Goal: Transaction & Acquisition: Download file/media

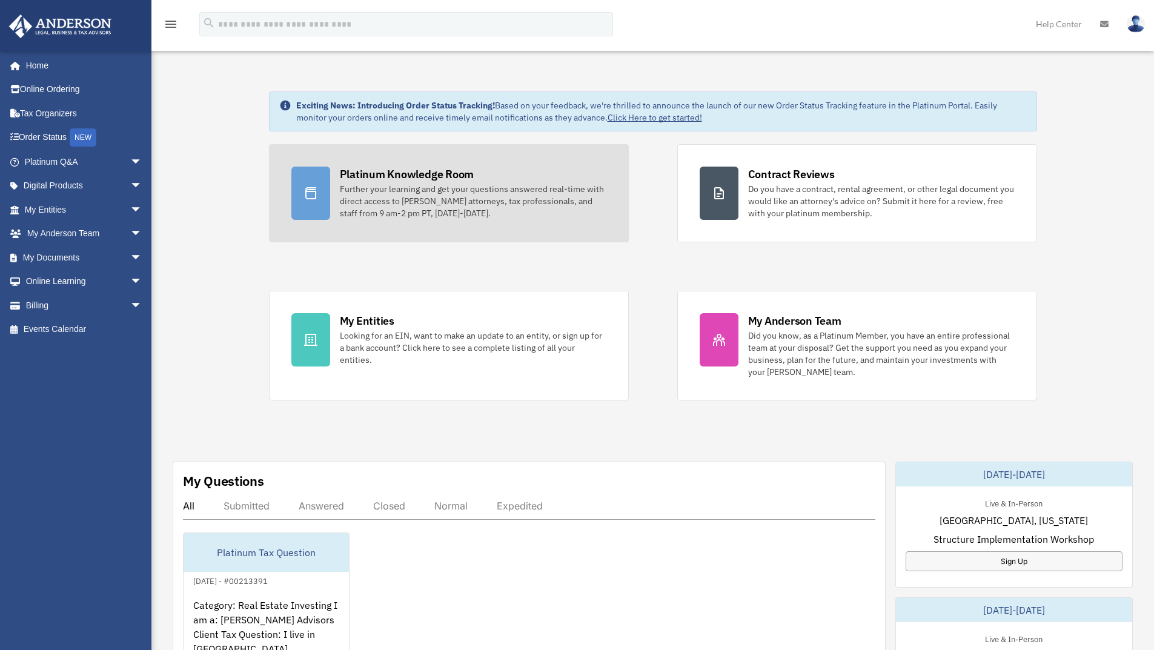
click at [354, 212] on div "Further your learning and get your questions answered real-time with direct acc…" at bounding box center [473, 201] width 267 height 36
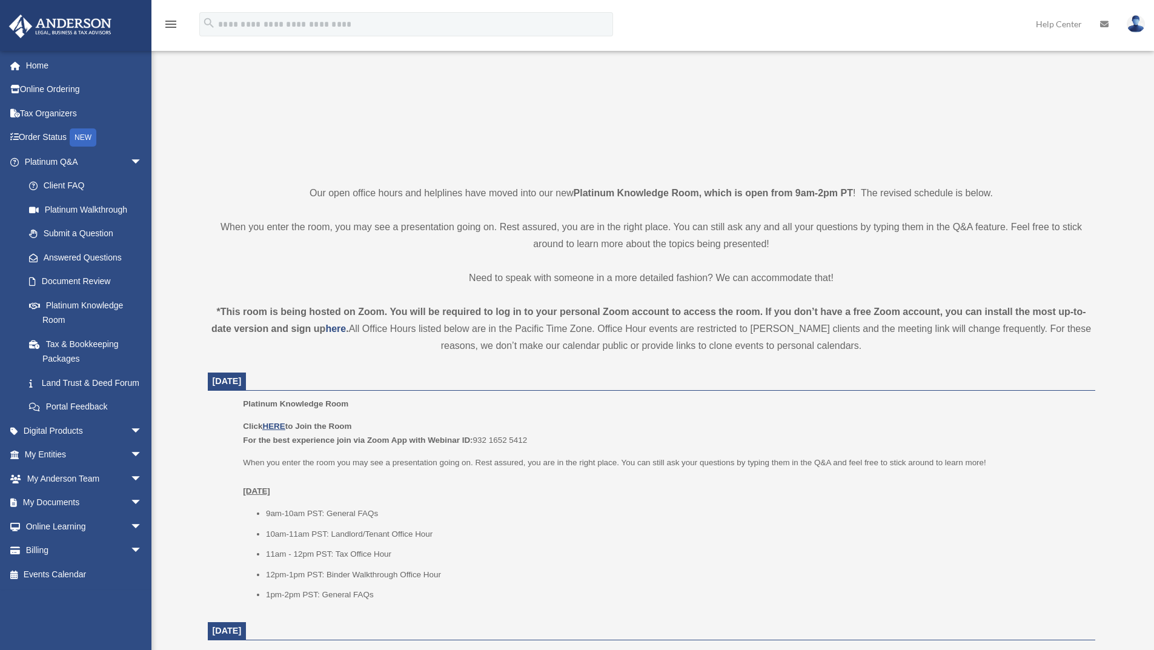
scroll to position [167, 0]
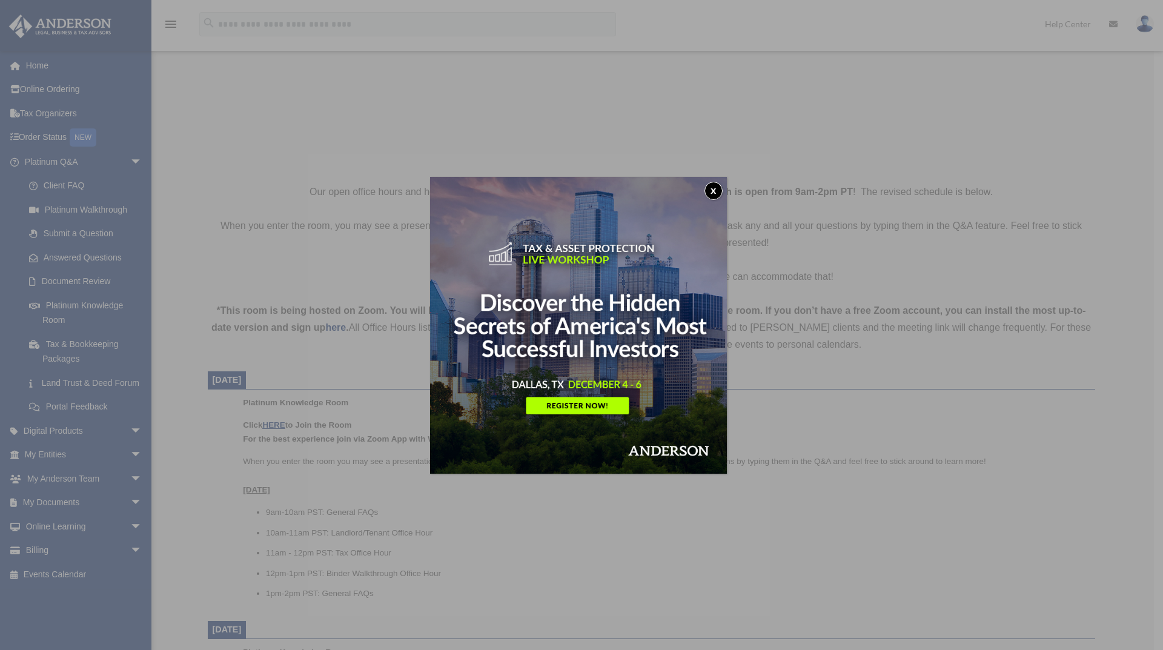
click at [718, 187] on button "x" at bounding box center [714, 191] width 18 height 18
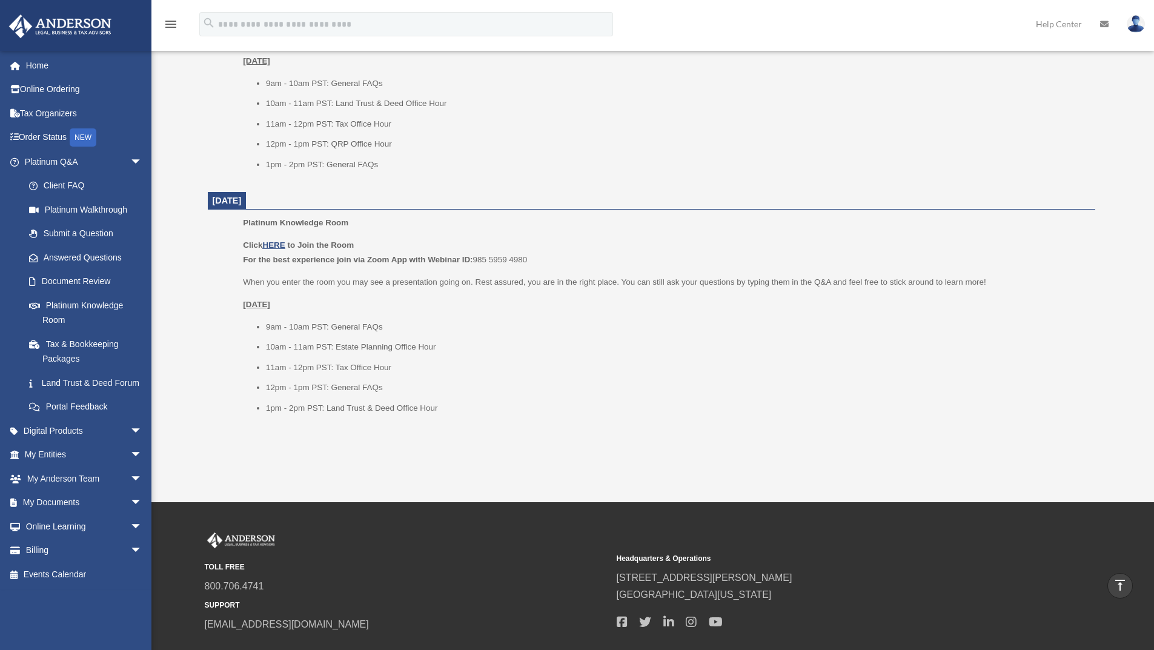
scroll to position [1348, 0]
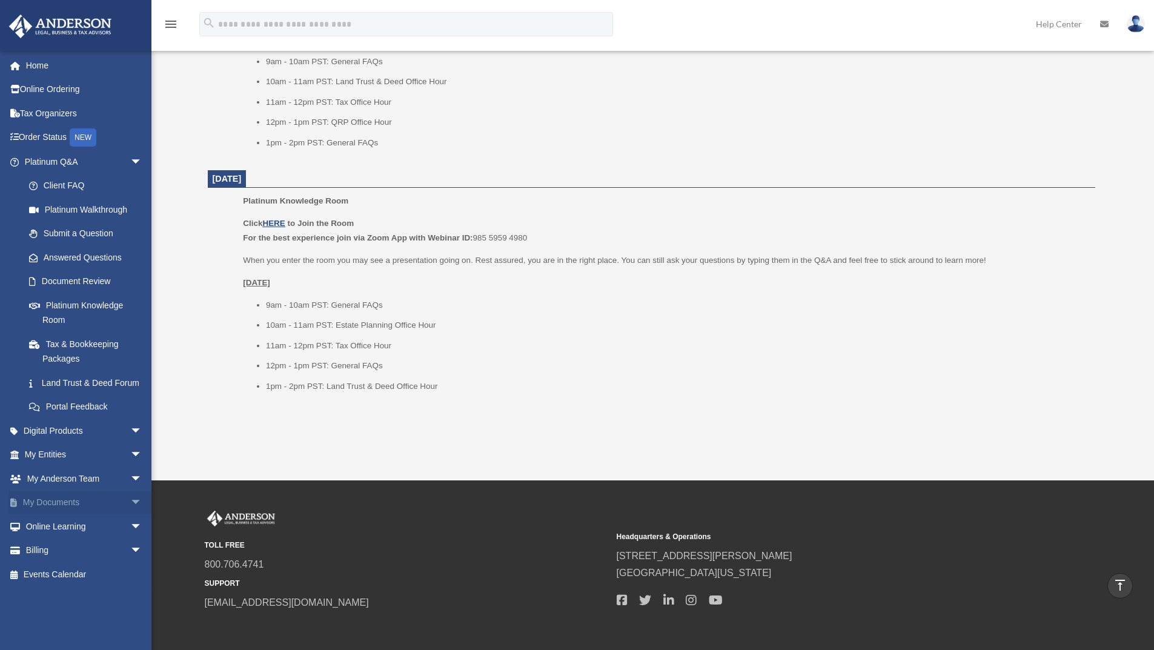
click at [130, 514] on span "arrow_drop_down" at bounding box center [142, 503] width 24 height 25
click at [48, 539] on link "Box" at bounding box center [89, 526] width 144 height 24
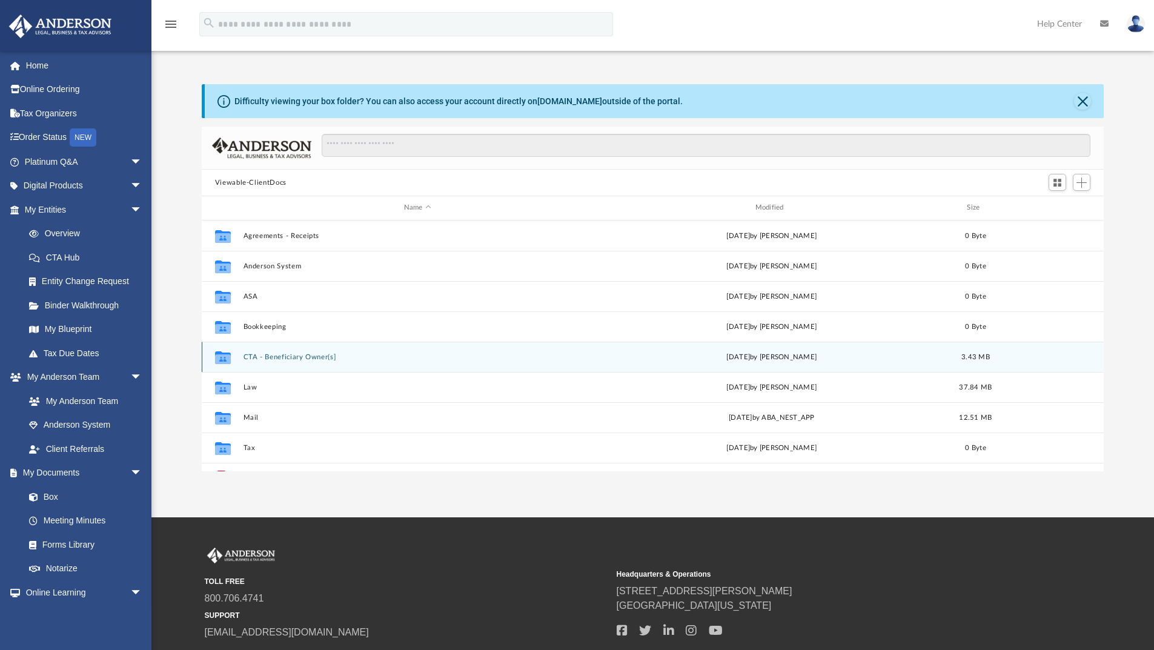
scroll to position [267, 893]
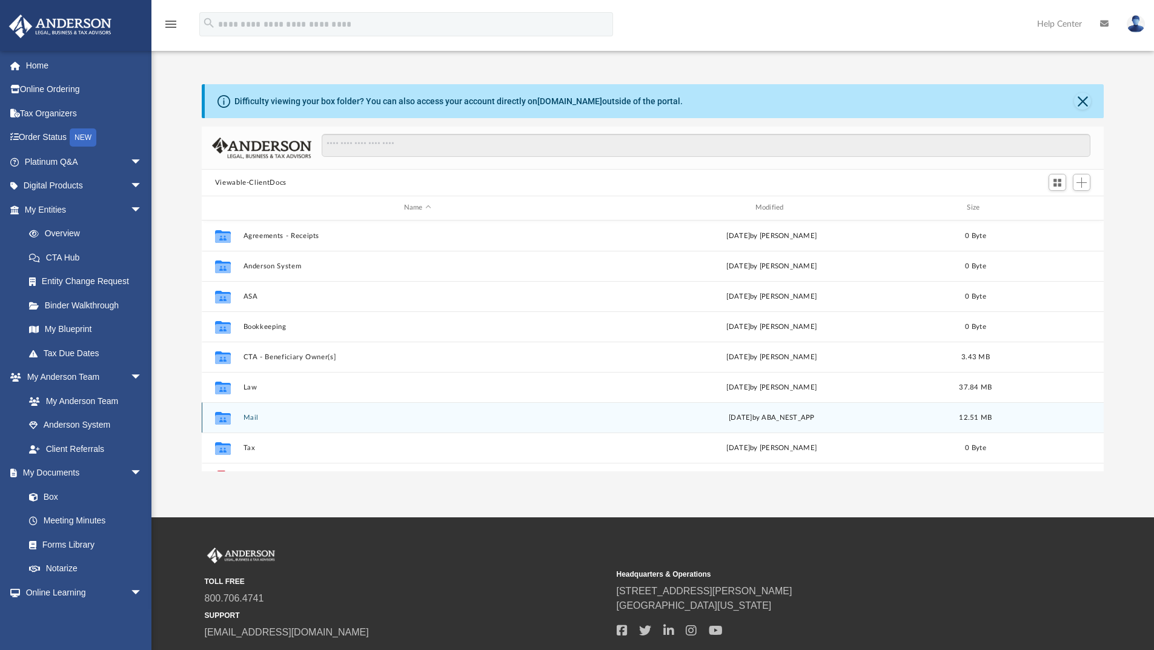
click at [284, 425] on div "Collaborated Folder Mail Thu Sep 18 2025 by ABA_NEST_APP 12.51 MB" at bounding box center [653, 417] width 903 height 30
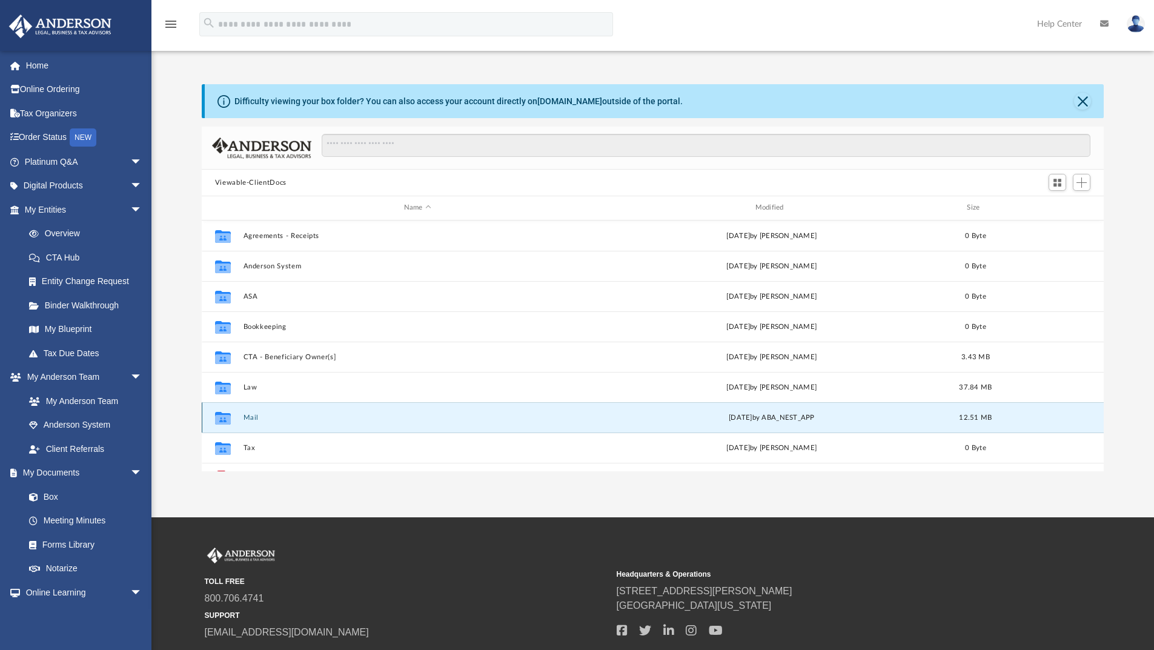
click at [304, 417] on button "Mail" at bounding box center [417, 418] width 349 height 8
click at [305, 414] on button "Mail" at bounding box center [417, 418] width 349 height 8
click at [253, 421] on button "Mail" at bounding box center [417, 418] width 349 height 8
click at [224, 418] on icon "grid" at bounding box center [223, 419] width 16 height 10
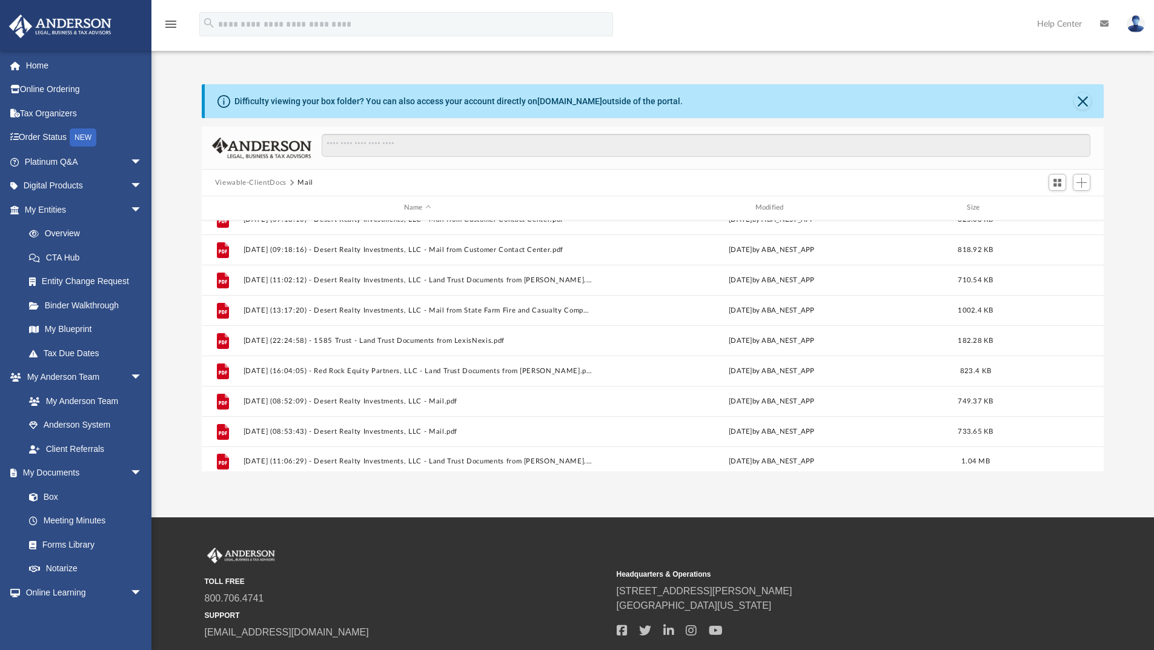
scroll to position [476, 0]
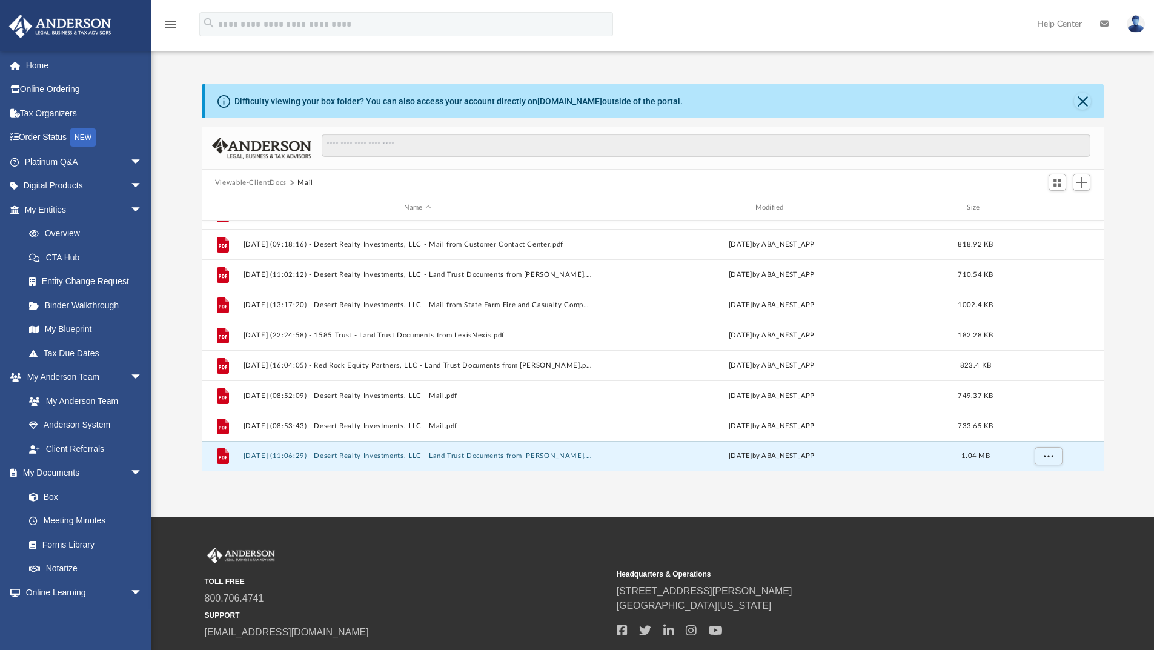
click at [334, 454] on button "2025.09.18 (11:06:29) - Desert Realty Investments, LLC - Land Trust Documents f…" at bounding box center [417, 456] width 349 height 8
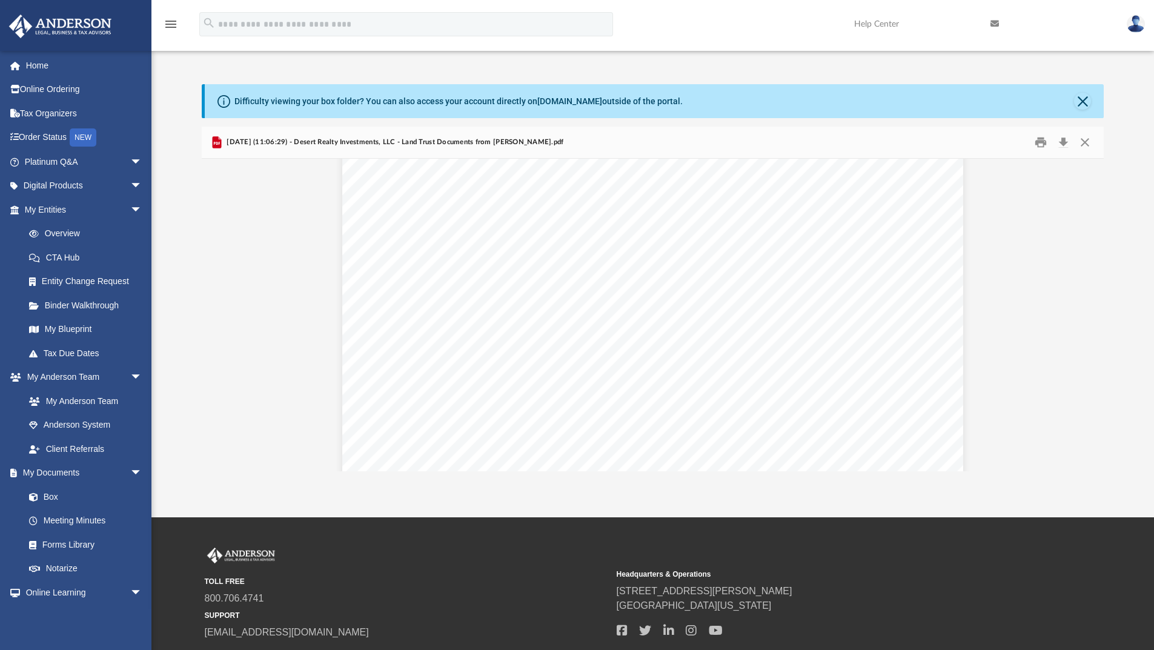
scroll to position [439, 0]
click at [1061, 141] on button "Download" at bounding box center [1063, 142] width 22 height 19
